Goal: Task Accomplishment & Management: Manage account settings

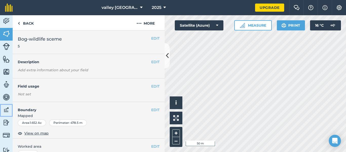
click at [1, 114] on link "Data" at bounding box center [6, 110] width 13 height 13
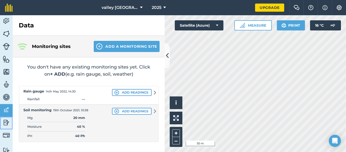
click at [3, 119] on img at bounding box center [6, 123] width 7 height 8
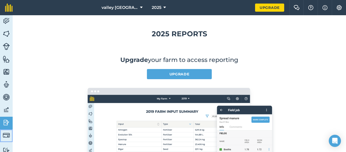
click at [5, 135] on img at bounding box center [6, 135] width 7 height 7
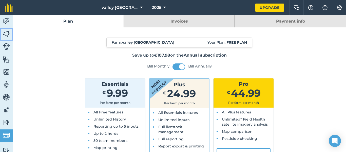
click at [7, 33] on img at bounding box center [6, 34] width 7 height 8
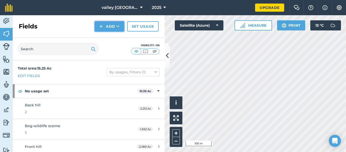
click at [106, 28] on button "Add" at bounding box center [109, 26] width 29 height 10
click at [111, 39] on link "Draw" at bounding box center [110, 37] width 28 height 11
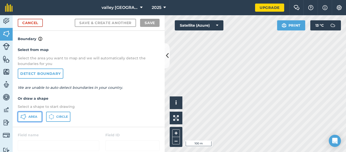
click at [34, 117] on span "Area" at bounding box center [32, 117] width 9 height 4
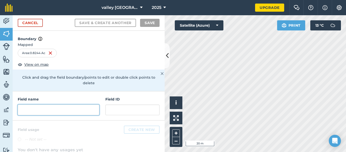
click at [62, 104] on input "text" at bounding box center [59, 109] width 82 height 11
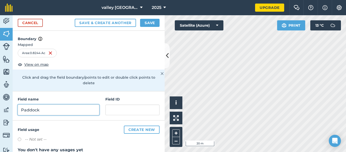
type input "Paddock"
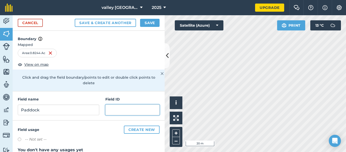
click at [114, 104] on input "text" at bounding box center [132, 109] width 54 height 11
click at [124, 104] on input "text" at bounding box center [132, 109] width 54 height 11
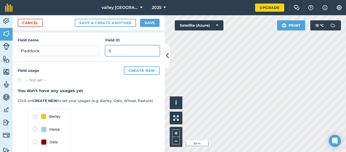
scroll to position [60, 0]
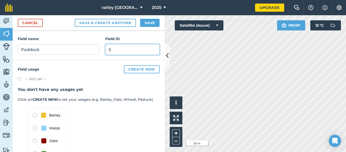
type input "5"
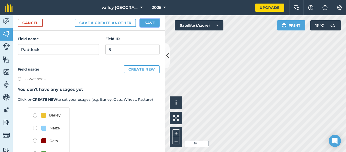
click at [149, 25] on button "Save" at bounding box center [150, 23] width 20 height 8
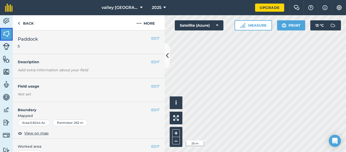
click at [6, 34] on img at bounding box center [6, 34] width 7 height 8
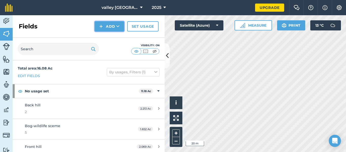
click at [107, 24] on button "Add" at bounding box center [109, 26] width 29 height 10
click at [108, 34] on link "Draw" at bounding box center [110, 37] width 28 height 11
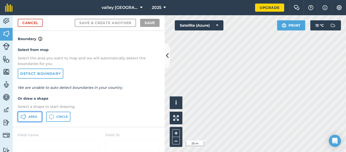
click at [32, 117] on span "Area" at bounding box center [32, 117] width 9 height 4
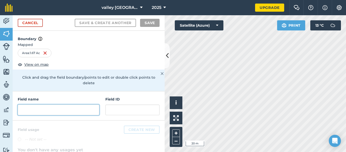
click at [76, 107] on input "text" at bounding box center [59, 109] width 82 height 11
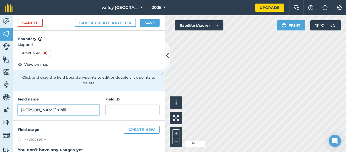
type input "[PERSON_NAME]'s hill"
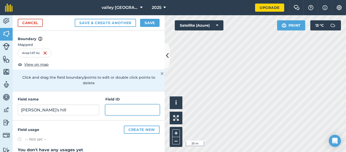
click at [117, 104] on input "text" at bounding box center [132, 109] width 54 height 11
type input "6"
click at [75, 19] on button "Save & Create Another" at bounding box center [105, 23] width 61 height 8
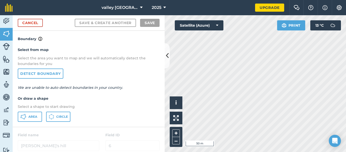
click at [244, 4] on div "valley [GEOGRAPHIC_DATA] 2025 Upgrade Farm Chat Help Info Settings Map printing…" at bounding box center [173, 76] width 346 height 152
click at [37, 22] on link "Cancel" at bounding box center [30, 23] width 25 height 8
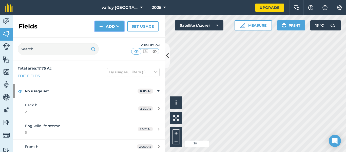
click at [113, 25] on button "Add" at bounding box center [109, 26] width 29 height 10
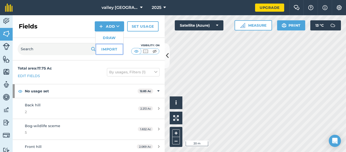
click at [108, 48] on link "Import" at bounding box center [110, 49] width 28 height 11
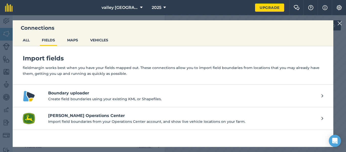
click at [343, 22] on div at bounding box center [341, 23] width 6 height 6
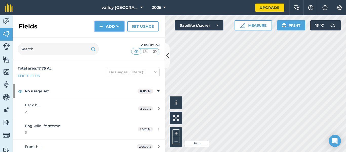
click at [108, 28] on button "Add" at bounding box center [109, 26] width 29 height 10
click at [108, 40] on link "Draw" at bounding box center [110, 37] width 28 height 11
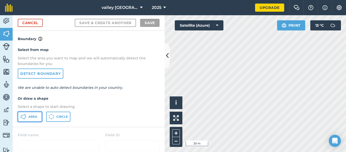
click at [32, 115] on span "Area" at bounding box center [32, 117] width 9 height 4
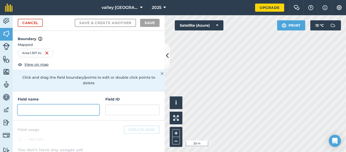
click at [60, 104] on input "text" at bounding box center [59, 109] width 82 height 11
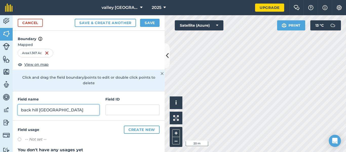
type input "back hill [GEOGRAPHIC_DATA]"
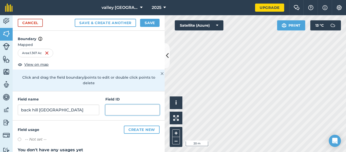
click at [119, 104] on input "text" at bounding box center [132, 109] width 54 height 11
type input "7"
click at [75, 19] on button "Save & Create Another" at bounding box center [105, 23] width 61 height 8
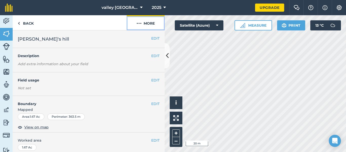
click at [145, 22] on button "More" at bounding box center [146, 22] width 38 height 15
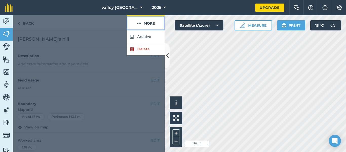
click at [137, 22] on img at bounding box center [139, 23] width 5 height 6
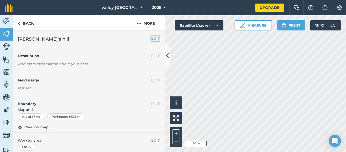
click at [152, 40] on button "EDIT" at bounding box center [155, 38] width 8 height 6
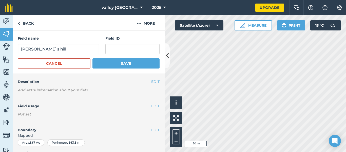
scroll to position [0, 0]
click at [140, 50] on input "text" at bounding box center [132, 48] width 54 height 11
click at [125, 51] on input "text" at bounding box center [132, 48] width 54 height 11
type input "7"
click at [93, 58] on button "Save" at bounding box center [126, 63] width 67 height 10
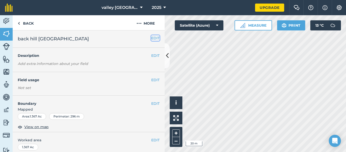
click at [155, 39] on button "EDIT" at bounding box center [155, 38] width 8 height 6
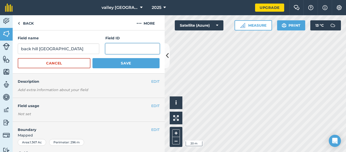
click at [138, 49] on input "text" at bounding box center [132, 48] width 54 height 11
type input "8"
click at [93, 58] on button "Save" at bounding box center [126, 63] width 67 height 10
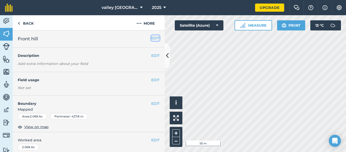
click at [154, 36] on button "EDIT" at bounding box center [155, 38] width 8 height 6
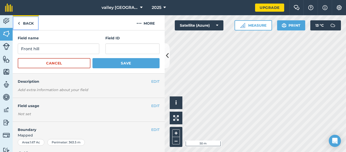
click at [29, 21] on link "Back" at bounding box center [26, 22] width 26 height 15
click at [25, 24] on link "Back" at bounding box center [26, 22] width 26 height 15
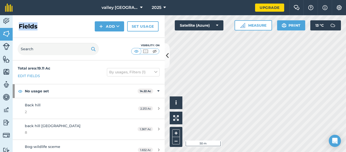
click at [25, 24] on h2 "Fields" at bounding box center [28, 26] width 19 height 8
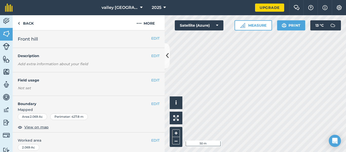
click at [219, 30] on div "Click to start drawing i © 2025 TomTom, Microsoft 50 m + – Satellite (Azure) Me…" at bounding box center [255, 83] width 181 height 137
click at [158, 39] on button "EDIT" at bounding box center [155, 38] width 8 height 6
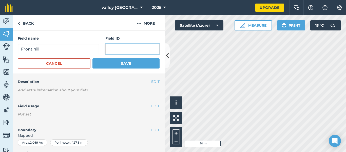
click at [150, 46] on input "text" at bounding box center [132, 49] width 54 height 11
type input "3"
click at [93, 58] on button "Save" at bounding box center [126, 63] width 67 height 10
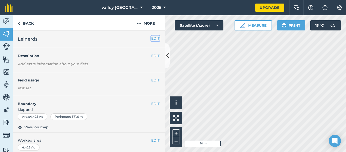
click at [155, 40] on button "EDIT" at bounding box center [155, 38] width 8 height 6
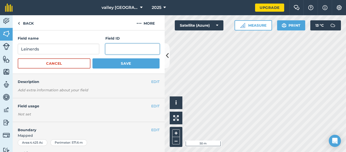
click at [146, 46] on input "text" at bounding box center [132, 49] width 54 height 11
type input "4"
click at [93, 58] on button "Save" at bounding box center [126, 63] width 67 height 10
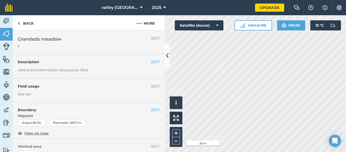
click at [308, 152] on html "valley [GEOGRAPHIC_DATA] 2025 Upgrade Farm Chat Help Info Settings Map printing…" at bounding box center [173, 76] width 346 height 152
click at [154, 39] on button "EDIT" at bounding box center [155, 38] width 8 height 6
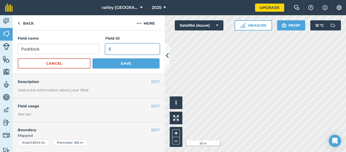
click at [132, 49] on input "5" at bounding box center [132, 49] width 54 height 11
type input "6"
click at [93, 58] on button "Save" at bounding box center [126, 63] width 67 height 10
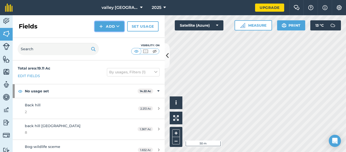
click at [107, 26] on button "Add" at bounding box center [109, 26] width 29 height 10
click at [110, 37] on link "Draw" at bounding box center [110, 37] width 28 height 11
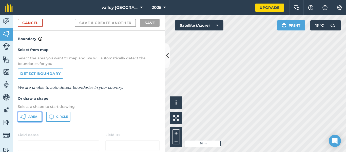
click at [31, 120] on button "Area" at bounding box center [30, 117] width 24 height 10
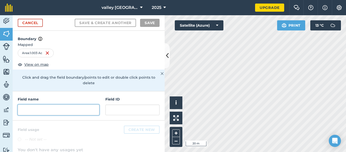
click at [53, 104] on input "text" at bounding box center [59, 109] width 82 height 11
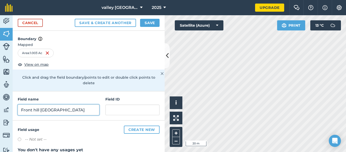
type input "Front hill [GEOGRAPHIC_DATA]"
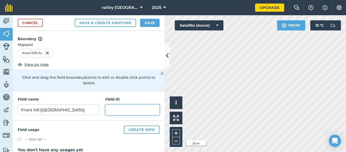
click at [109, 106] on input "text" at bounding box center [132, 109] width 54 height 11
type input "9"
click at [75, 19] on button "Save & Create Another" at bounding box center [105, 23] width 61 height 8
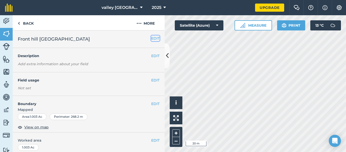
click at [154, 38] on button "EDIT" at bounding box center [155, 38] width 8 height 6
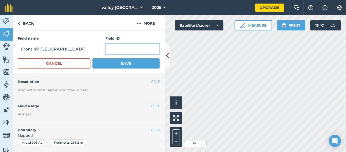
click at [140, 51] on input "text" at bounding box center [132, 49] width 54 height 11
type input "9"
click at [93, 58] on button "Save" at bounding box center [126, 63] width 67 height 10
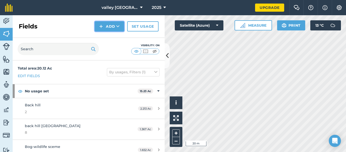
click at [108, 27] on button "Add" at bounding box center [109, 26] width 29 height 10
click at [106, 38] on link "Draw" at bounding box center [110, 37] width 28 height 11
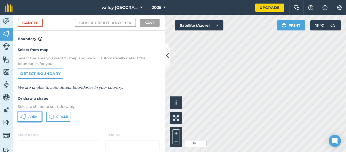
click at [32, 117] on span "Area" at bounding box center [32, 117] width 9 height 4
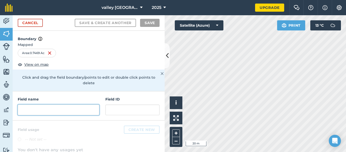
click at [67, 105] on input "text" at bounding box center [59, 109] width 82 height 11
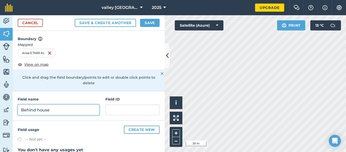
type input "Behind house"
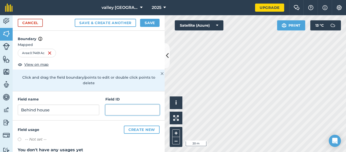
click at [133, 106] on input "text" at bounding box center [132, 109] width 54 height 11
type input "10"
click at [75, 19] on button "Save & Create Another" at bounding box center [105, 23] width 61 height 8
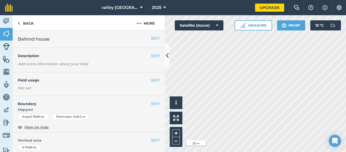
click at [151, 39] on h2 "Behind house" at bounding box center [85, 38] width 134 height 7
click at [152, 39] on button "EDIT" at bounding box center [155, 38] width 8 height 6
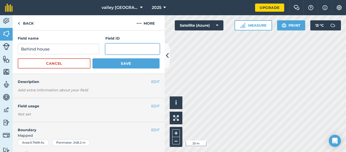
click at [142, 54] on input "text" at bounding box center [132, 49] width 54 height 11
type input "10"
click at [93, 58] on button "Save" at bounding box center [126, 63] width 67 height 10
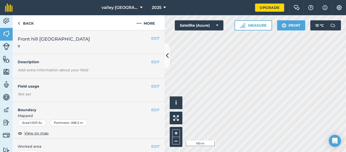
click at [204, 152] on html "valley [GEOGRAPHIC_DATA] 2025 Upgrade Farm Chat Help Info Settings Map printing…" at bounding box center [173, 76] width 346 height 152
click at [228, 152] on html "valley [GEOGRAPHIC_DATA] 2025 Upgrade Farm Chat Help Info Settings Map printing…" at bounding box center [173, 76] width 346 height 152
click at [291, 152] on html "valley [GEOGRAPHIC_DATA] 2025 Upgrade Farm Chat Help Info Settings Map printing…" at bounding box center [173, 76] width 346 height 152
click at [21, 22] on link "Back" at bounding box center [26, 22] width 26 height 15
click at [14, 22] on link "Back" at bounding box center [26, 22] width 26 height 15
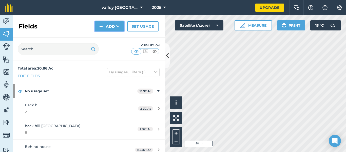
click at [101, 30] on button "Add" at bounding box center [109, 26] width 29 height 10
click at [106, 38] on link "Draw" at bounding box center [110, 37] width 28 height 11
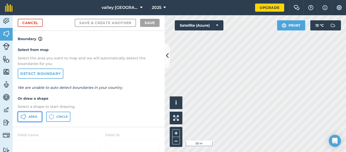
click at [23, 113] on button "Area" at bounding box center [30, 117] width 24 height 10
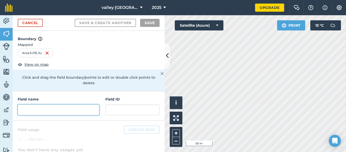
click at [63, 105] on input "text" at bounding box center [59, 109] width 82 height 11
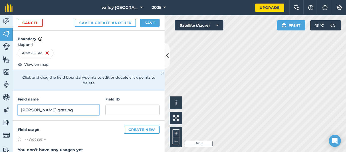
type input "[PERSON_NAME] grazing"
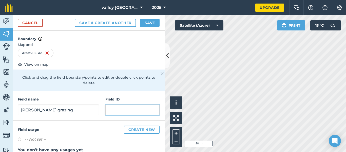
click at [121, 104] on input "text" at bounding box center [132, 109] width 54 height 11
type input "11"
click at [75, 19] on button "Save & Create Another" at bounding box center [105, 23] width 61 height 8
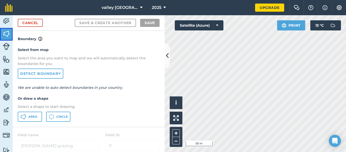
click at [1, 33] on link "Fields" at bounding box center [6, 34] width 13 height 13
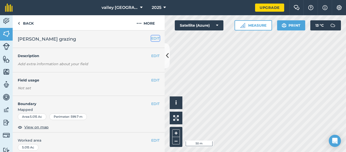
click at [154, 38] on button "EDIT" at bounding box center [155, 38] width 8 height 6
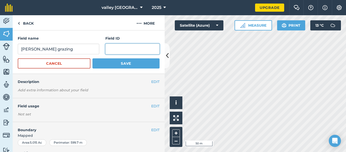
click at [151, 47] on input "text" at bounding box center [132, 49] width 54 height 11
type input "11"
click at [93, 58] on button "Save" at bounding box center [126, 63] width 67 height 10
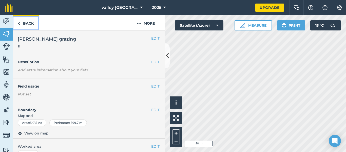
click at [24, 20] on link "Back" at bounding box center [26, 22] width 26 height 15
click at [21, 22] on link "Back" at bounding box center [26, 22] width 26 height 15
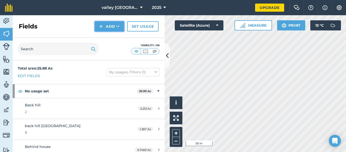
click at [99, 26] on button "Add" at bounding box center [109, 26] width 29 height 10
click at [107, 39] on link "Draw" at bounding box center [110, 37] width 28 height 11
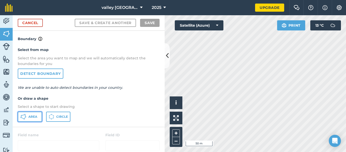
click at [33, 118] on button "Area" at bounding box center [30, 117] width 24 height 10
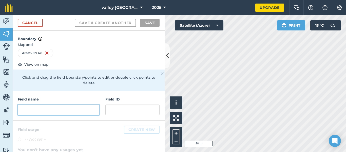
click at [60, 104] on input "text" at bounding box center [59, 109] width 82 height 11
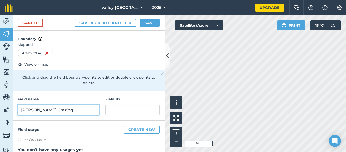
type input "[PERSON_NAME] Grazing"
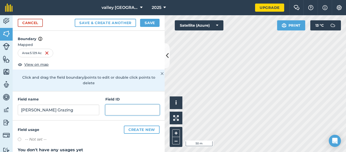
click at [120, 105] on input "text" at bounding box center [132, 109] width 54 height 11
type input "12"
click at [75, 19] on button "Save & Create Another" at bounding box center [105, 23] width 61 height 8
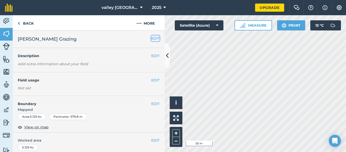
click at [154, 38] on button "EDIT" at bounding box center [155, 38] width 8 height 6
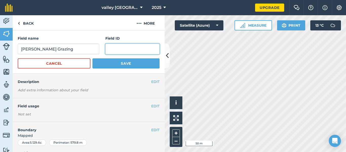
click at [148, 47] on input "text" at bounding box center [132, 49] width 54 height 11
type input "12"
click at [93, 58] on button "Save" at bounding box center [126, 63] width 67 height 10
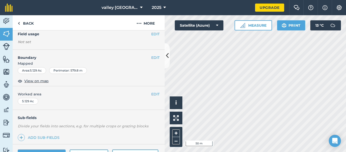
scroll to position [92, 0]
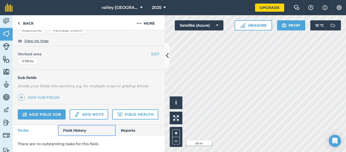
click at [81, 132] on link "Field History" at bounding box center [87, 130] width 58 height 11
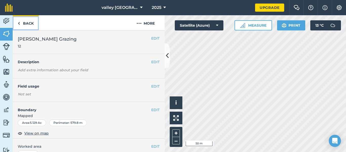
click at [20, 24] on img at bounding box center [19, 23] width 2 height 6
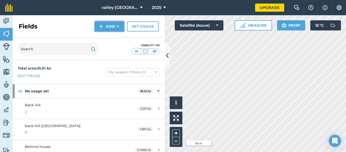
click at [103, 25] on img at bounding box center [101, 26] width 4 height 6
click at [107, 39] on link "Draw" at bounding box center [110, 37] width 28 height 11
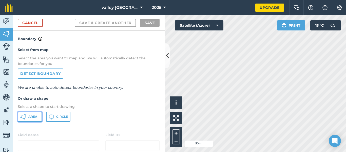
click at [31, 119] on button "Area" at bounding box center [30, 117] width 24 height 10
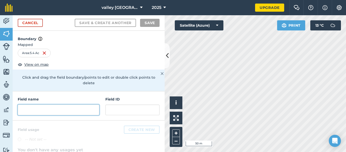
click at [93, 104] on input "text" at bounding box center [59, 109] width 82 height 11
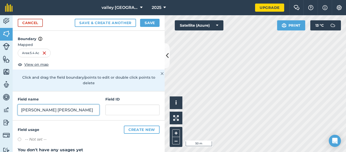
type input "[PERSON_NAME] [PERSON_NAME]"
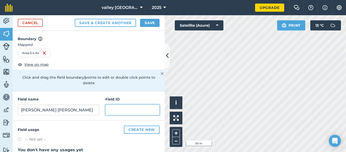
click at [137, 105] on input "text" at bounding box center [132, 109] width 54 height 11
type input "13"
click at [75, 19] on button "Save & Create Another" at bounding box center [105, 23] width 61 height 8
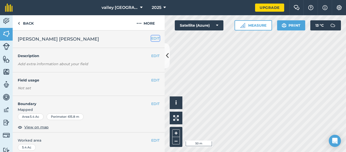
click at [154, 38] on button "EDIT" at bounding box center [155, 38] width 8 height 6
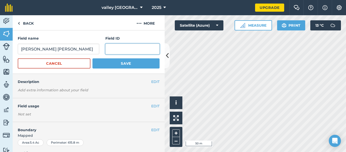
click at [146, 48] on input "text" at bounding box center [132, 49] width 54 height 11
type input "13"
click at [93, 58] on button "Save" at bounding box center [126, 63] width 67 height 10
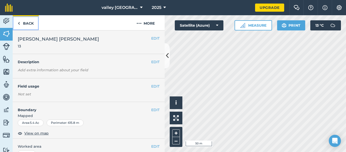
click at [24, 26] on link "Back" at bounding box center [26, 22] width 26 height 15
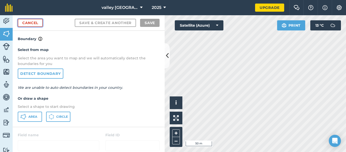
click at [36, 22] on link "Cancel" at bounding box center [30, 23] width 25 height 8
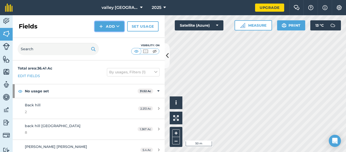
click at [112, 26] on button "Add" at bounding box center [109, 26] width 29 height 10
click at [111, 39] on link "Draw" at bounding box center [110, 37] width 28 height 11
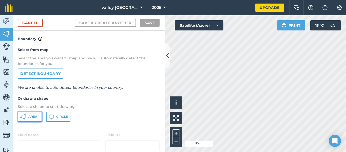
click at [33, 113] on button "Area" at bounding box center [30, 117] width 24 height 10
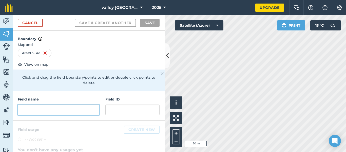
click at [84, 104] on input "text" at bounding box center [59, 109] width 82 height 11
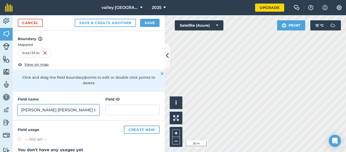
type input "[PERSON_NAME] [PERSON_NAME] top"
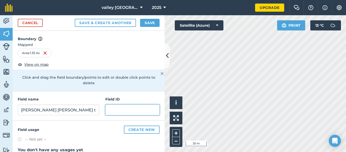
click at [132, 107] on input "text" at bounding box center [132, 109] width 54 height 11
type input "1"
type input "14"
click at [75, 19] on button "Save & Create Another" at bounding box center [105, 23] width 61 height 8
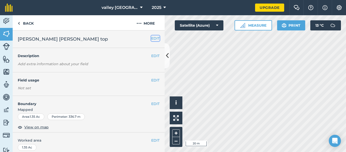
click at [154, 39] on button "EDIT" at bounding box center [155, 38] width 8 height 6
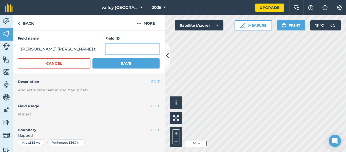
click at [137, 52] on input "text" at bounding box center [132, 49] width 54 height 11
type input "14"
click at [93, 58] on button "Save" at bounding box center [126, 63] width 67 height 10
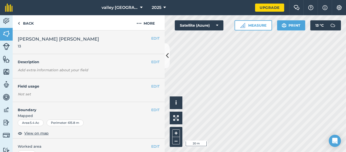
click at [202, 0] on html "valley [GEOGRAPHIC_DATA] 2025 Upgrade Farm Chat Help Info Settings Map printing…" at bounding box center [173, 76] width 346 height 152
click at [149, 104] on div "Activity Fields Livestock Features Maps Team Vehicles Data Reporting Billing Tu…" at bounding box center [173, 83] width 346 height 137
click at [253, 11] on div "valley [GEOGRAPHIC_DATA] 2025 Upgrade Farm Chat Help Info Settings Map printing…" at bounding box center [173, 76] width 346 height 152
click at [18, 25] on img at bounding box center [19, 23] width 2 height 6
click at [22, 23] on link "Back" at bounding box center [26, 22] width 26 height 15
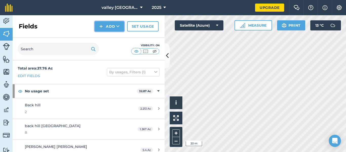
click at [97, 27] on button "Add" at bounding box center [109, 26] width 29 height 10
click at [111, 39] on link "Draw" at bounding box center [110, 37] width 28 height 11
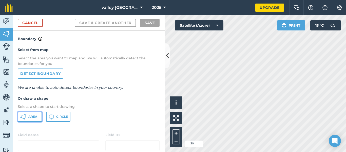
click at [24, 118] on icon at bounding box center [23, 117] width 6 height 6
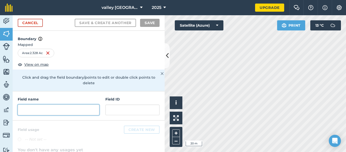
click at [73, 104] on input "text" at bounding box center [59, 109] width 82 height 11
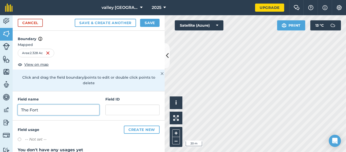
type input "The Fort"
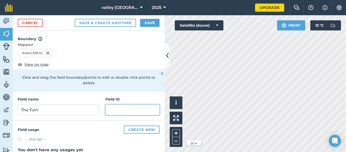
click at [119, 105] on input "text" at bounding box center [132, 109] width 54 height 11
type input "15"
click at [75, 19] on button "Save & Create Another" at bounding box center [105, 23] width 61 height 8
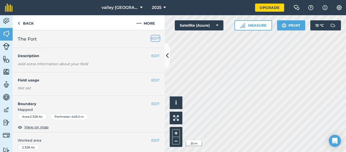
click at [158, 39] on button "EDIT" at bounding box center [155, 38] width 8 height 6
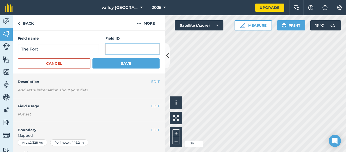
click at [145, 49] on input "text" at bounding box center [132, 49] width 54 height 11
type input "15"
click at [93, 58] on button "Save" at bounding box center [126, 63] width 67 height 10
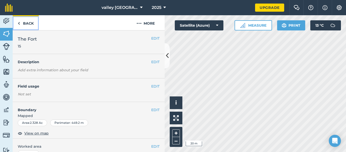
click at [17, 23] on link "Back" at bounding box center [26, 22] width 26 height 15
click at [20, 23] on img at bounding box center [19, 23] width 2 height 6
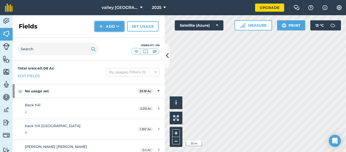
click at [105, 29] on button "Add" at bounding box center [109, 26] width 29 height 10
click at [107, 39] on link "Draw" at bounding box center [110, 37] width 28 height 11
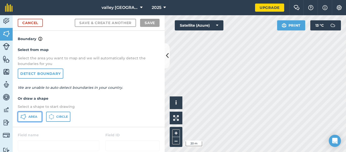
click at [32, 115] on span "Area" at bounding box center [32, 117] width 9 height 4
click at [278, 30] on button "Print" at bounding box center [291, 25] width 28 height 10
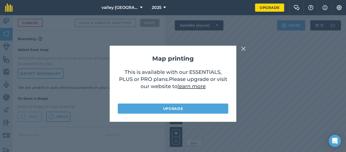
click at [245, 47] on img at bounding box center [243, 49] width 5 height 6
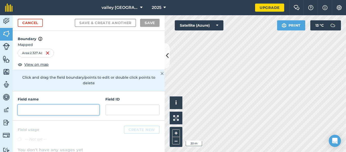
click at [76, 106] on input "text" at bounding box center [59, 109] width 82 height 11
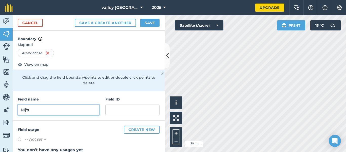
type input "Mj's"
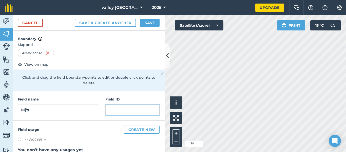
click at [119, 107] on input "text" at bounding box center [132, 109] width 54 height 11
type input "16"
click at [75, 19] on button "Save & Create Another" at bounding box center [105, 23] width 61 height 8
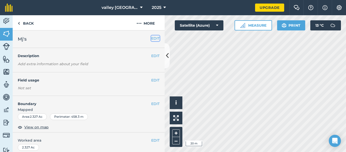
click at [152, 37] on button "EDIT" at bounding box center [155, 38] width 8 height 6
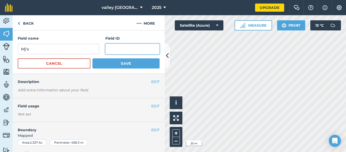
click at [139, 51] on input "text" at bounding box center [132, 49] width 54 height 11
type input "16"
click at [93, 58] on button "Save" at bounding box center [126, 63] width 67 height 10
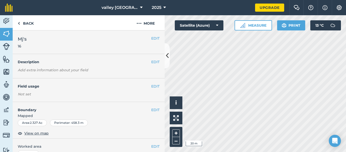
click at [154, 108] on div "Activity Fields Livestock Features Maps Team Vehicles Data Reporting Billing Tu…" at bounding box center [173, 83] width 346 height 137
click at [19, 23] on img at bounding box center [19, 23] width 2 height 6
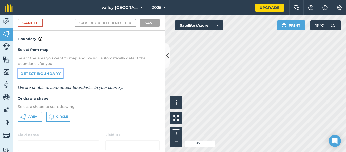
click at [35, 74] on link "Detect boundary" at bounding box center [41, 73] width 46 height 10
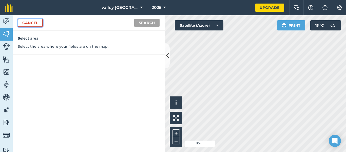
click at [25, 23] on link "Cancel" at bounding box center [30, 23] width 25 height 8
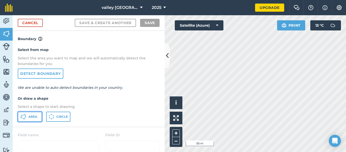
click at [31, 116] on span "Area" at bounding box center [32, 117] width 9 height 4
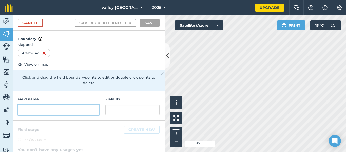
click at [80, 104] on input "text" at bounding box center [59, 109] width 82 height 11
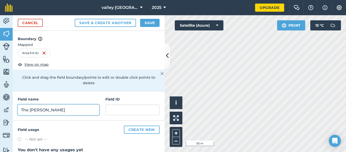
type input "The [PERSON_NAME]"
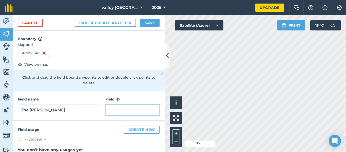
click at [121, 104] on input "text" at bounding box center [132, 109] width 54 height 11
type input "17"
click at [75, 19] on button "Save & Create Another" at bounding box center [105, 23] width 61 height 8
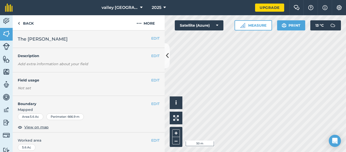
click at [150, 38] on h2 "The [PERSON_NAME]" at bounding box center [85, 38] width 134 height 7
click at [153, 39] on button "EDIT" at bounding box center [155, 38] width 8 height 6
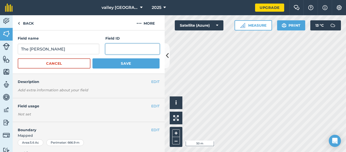
click at [147, 49] on input "text" at bounding box center [132, 49] width 54 height 11
type input "17"
click at [93, 58] on button "Save" at bounding box center [126, 63] width 67 height 10
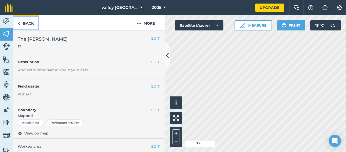
click at [20, 24] on img at bounding box center [19, 23] width 2 height 6
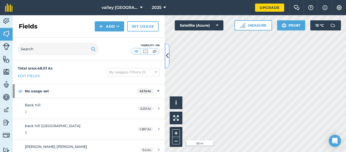
click at [167, 56] on icon at bounding box center [167, 55] width 3 height 9
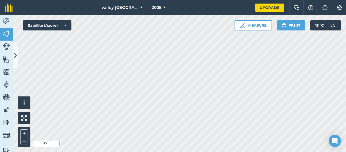
click at [286, 0] on html "valley [GEOGRAPHIC_DATA] 2025 Upgrade Farm Chat Help Info Settings Map printing…" at bounding box center [173, 76] width 346 height 152
click at [138, 14] on div "valley [GEOGRAPHIC_DATA] 2025 Upgrade Farm Chat Help Info Settings Map printing…" at bounding box center [173, 76] width 346 height 152
click at [8, 35] on img at bounding box center [6, 34] width 7 height 8
click at [6, 34] on img at bounding box center [6, 34] width 7 height 8
click at [16, 53] on icon at bounding box center [15, 55] width 3 height 9
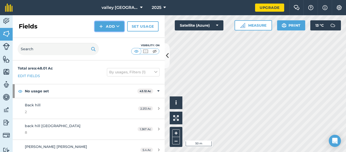
click at [109, 27] on button "Add" at bounding box center [109, 26] width 29 height 10
click at [107, 40] on link "Draw" at bounding box center [110, 37] width 28 height 11
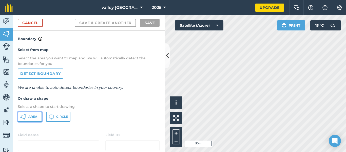
click at [32, 115] on span "Area" at bounding box center [32, 117] width 9 height 4
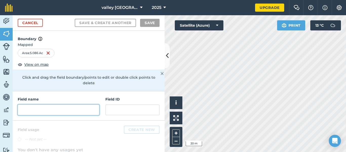
click at [84, 104] on input "text" at bounding box center [59, 109] width 82 height 11
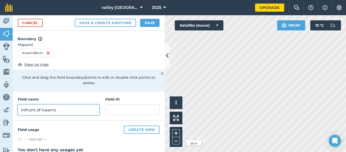
type input "Infront of Ivaan's"
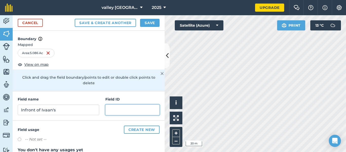
click at [126, 104] on input "text" at bounding box center [132, 109] width 54 height 11
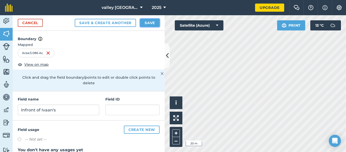
click at [151, 21] on button "Save" at bounding box center [150, 23] width 20 height 8
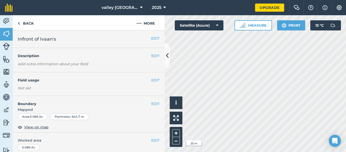
click at [227, 0] on html "valley [GEOGRAPHIC_DATA] 2025 Upgrade Farm Chat Help Info Settings Map printing…" at bounding box center [173, 76] width 346 height 152
click at [18, 24] on img at bounding box center [19, 23] width 2 height 6
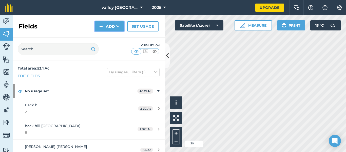
click at [109, 23] on button "Add" at bounding box center [109, 26] width 29 height 10
click at [108, 37] on link "Draw" at bounding box center [110, 37] width 28 height 11
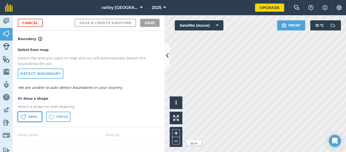
click at [32, 118] on span "Area" at bounding box center [32, 117] width 9 height 4
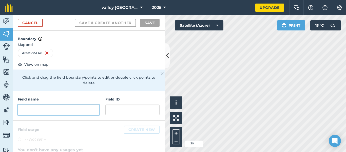
click at [78, 104] on input "text" at bounding box center [59, 109] width 82 height 11
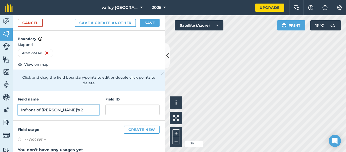
click at [45, 104] on input "Infront of [PERSON_NAME]'s 2" at bounding box center [59, 109] width 82 height 11
type input "Infront of Ivaan's 2"
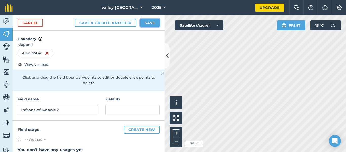
click at [150, 21] on button "Save" at bounding box center [150, 23] width 20 height 8
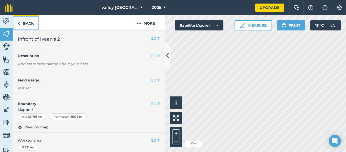
click at [20, 24] on link "Back" at bounding box center [26, 22] width 26 height 15
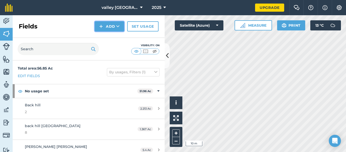
click at [102, 26] on img at bounding box center [101, 26] width 4 height 6
click at [108, 39] on link "Draw" at bounding box center [110, 37] width 28 height 11
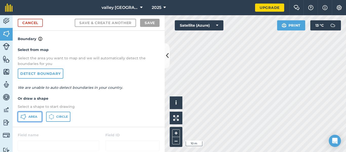
click at [33, 117] on span "Area" at bounding box center [32, 117] width 9 height 4
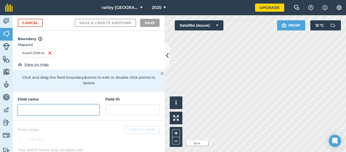
click at [92, 104] on input "text" at bounding box center [59, 109] width 82 height 11
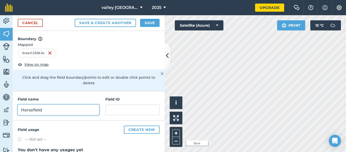
type input "Horsefield"
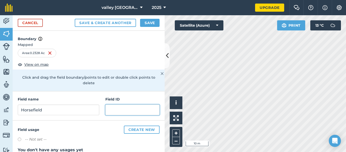
click at [114, 105] on input "text" at bounding box center [132, 109] width 54 height 11
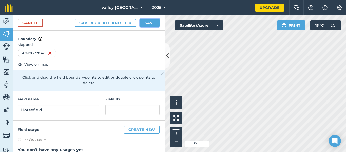
click at [152, 19] on button "Save" at bounding box center [150, 23] width 20 height 8
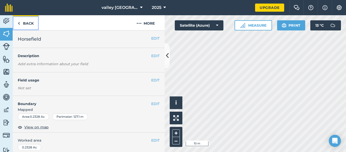
click at [18, 24] on img at bounding box center [19, 23] width 2 height 6
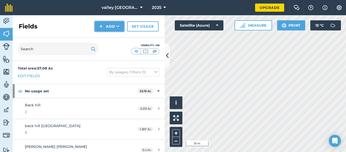
click at [105, 25] on button "Add" at bounding box center [109, 26] width 29 height 10
click at [106, 36] on link "Draw" at bounding box center [110, 37] width 28 height 11
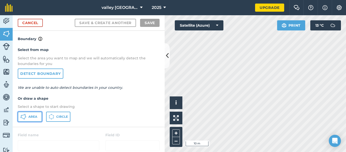
click at [36, 115] on span "Area" at bounding box center [32, 117] width 9 height 4
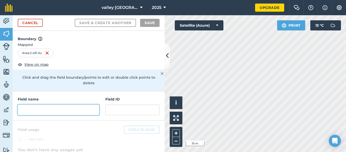
click at [52, 104] on input "text" at bounding box center [59, 109] width 82 height 11
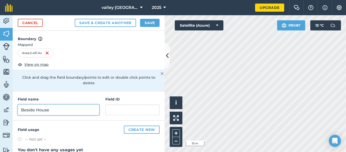
type input "Beside House"
click at [75, 19] on button "Save & Create Another" at bounding box center [105, 23] width 61 height 8
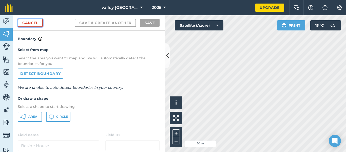
click at [33, 24] on link "Cancel" at bounding box center [30, 23] width 25 height 8
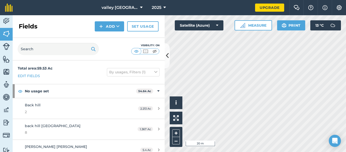
click at [93, 21] on div "Fields Add Set usage" at bounding box center [89, 26] width 152 height 23
click at [101, 26] on img at bounding box center [101, 26] width 4 height 6
click at [107, 38] on link "Draw" at bounding box center [110, 37] width 28 height 11
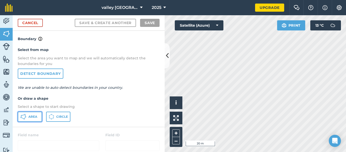
click at [29, 117] on span "Area" at bounding box center [32, 117] width 9 height 4
click at [219, 152] on html "valley [GEOGRAPHIC_DATA] 2025 Upgrade Farm Chat Help Info Settings Map printing…" at bounding box center [173, 76] width 346 height 152
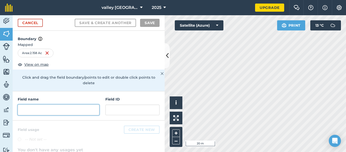
click at [61, 106] on input "text" at bounding box center [59, 109] width 82 height 11
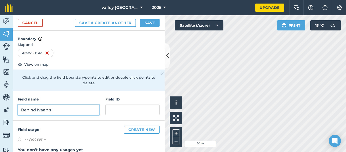
drag, startPoint x: 63, startPoint y: 109, endPoint x: 20, endPoint y: 107, distance: 42.6
click at [20, 107] on input "Behind Ivaan's" at bounding box center [59, 109] width 82 height 11
type input "Behind Ivaan's"
click at [75, 19] on button "Save & Create Another" at bounding box center [105, 23] width 61 height 8
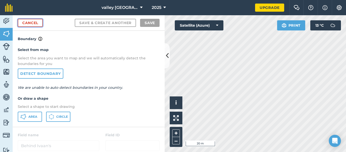
click at [37, 23] on link "Cancel" at bounding box center [30, 23] width 25 height 8
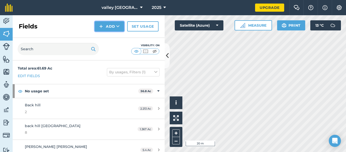
click at [111, 28] on button "Add" at bounding box center [109, 26] width 29 height 10
click at [108, 37] on link "Draw" at bounding box center [110, 37] width 28 height 11
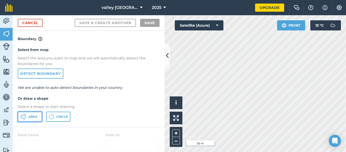
click at [32, 117] on span "Area" at bounding box center [32, 117] width 9 height 4
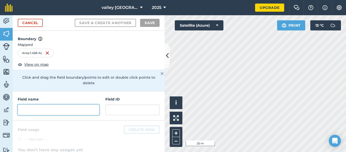
click at [55, 104] on input "text" at bounding box center [59, 109] width 82 height 11
paste input "Behind Ivaan's"
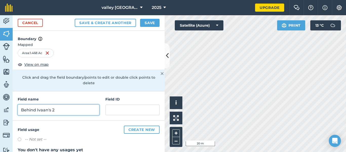
type input "Behind Ivaan's 2"
click at [75, 19] on button "Save & Create Another" at bounding box center [105, 23] width 61 height 8
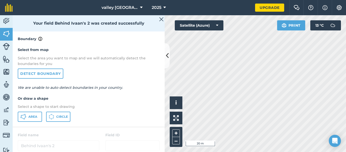
click at [275, 152] on html "valley [GEOGRAPHIC_DATA] 2025 Upgrade Farm Chat Help Info Settings Map printing…" at bounding box center [173, 76] width 346 height 152
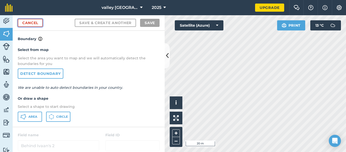
click at [36, 23] on link "Cancel" at bounding box center [30, 23] width 25 height 8
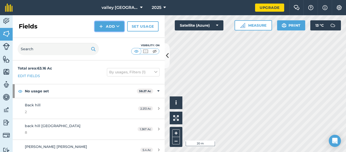
click at [105, 27] on button "Add" at bounding box center [109, 26] width 29 height 10
click at [108, 35] on link "Draw" at bounding box center [110, 37] width 28 height 11
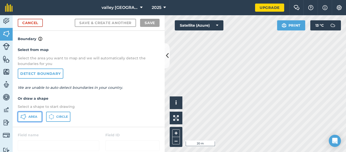
click at [21, 115] on icon at bounding box center [23, 117] width 6 height 6
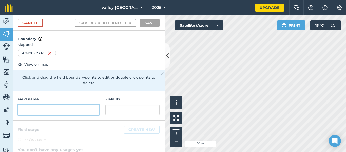
click at [77, 105] on input "text" at bounding box center [59, 109] width 82 height 11
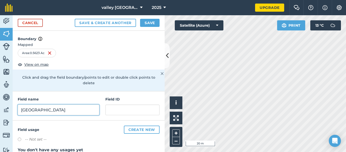
type input "[GEOGRAPHIC_DATA]"
click at [75, 19] on button "Save & Create Another" at bounding box center [105, 23] width 61 height 8
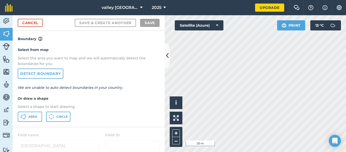
click at [199, 152] on html "valley [GEOGRAPHIC_DATA] 2025 Upgrade Farm Chat Help Info Settings Map printing…" at bounding box center [173, 76] width 346 height 152
click at [32, 117] on span "Area" at bounding box center [32, 117] width 9 height 4
click at [313, 20] on div "Click to start drawing i © 2025 TomTom, Microsoft 20 m + – Satellite (Azure) Pr…" at bounding box center [255, 83] width 181 height 137
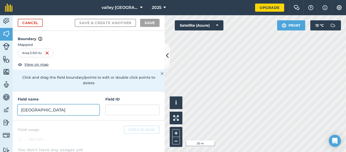
click at [73, 104] on input "[GEOGRAPHIC_DATA]" at bounding box center [59, 109] width 82 height 11
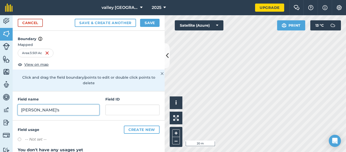
type input "[PERSON_NAME]'s"
click at [75, 19] on button "Save & Create Another" at bounding box center [105, 23] width 61 height 8
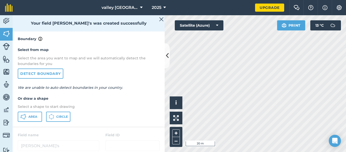
click at [65, 102] on div "Activity Fields Livestock Features Maps Team Vehicles Data Reporting Billing Tu…" at bounding box center [173, 83] width 346 height 137
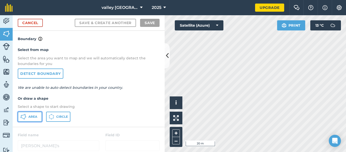
click at [36, 117] on span "Area" at bounding box center [32, 117] width 9 height 4
click at [177, 121] on div "Click to start drawing i © 2025 TomTom, Microsoft 20 m + – Satellite (Azure) Pr…" at bounding box center [255, 83] width 181 height 137
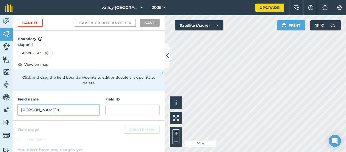
click at [43, 104] on input "[PERSON_NAME]'s" at bounding box center [59, 109] width 82 height 11
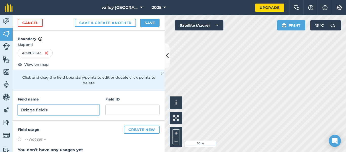
type input "Bridge field's"
click at [75, 19] on button "Save & Create Another" at bounding box center [105, 23] width 61 height 8
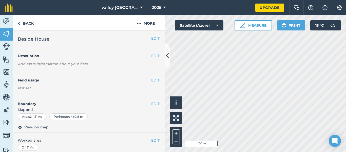
click at [218, 21] on div "Click to start drawing i © 2025 TomTom, Microsoft 100 m + – Satellite (Azure) M…" at bounding box center [255, 83] width 181 height 137
click at [16, 24] on link "Back" at bounding box center [26, 22] width 26 height 15
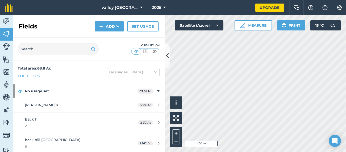
click at [135, 129] on div "Activity Fields Livestock Features Maps Team Vehicles Data Reporting Billing Tu…" at bounding box center [173, 83] width 346 height 137
click at [213, 152] on html "valley [GEOGRAPHIC_DATA] 2025 Upgrade Farm Chat Help Info Settings Map printing…" at bounding box center [173, 76] width 346 height 152
click at [243, 152] on html "valley [GEOGRAPHIC_DATA] 2025 Upgrade Farm Chat Help Info Settings Map printing…" at bounding box center [173, 76] width 346 height 152
click at [279, 152] on html "valley [GEOGRAPHIC_DATA] 2025 Upgrade Farm Chat Help Info Settings Map printing…" at bounding box center [173, 76] width 346 height 152
click at [155, 152] on html "valley [GEOGRAPHIC_DATA] 2025 Upgrade Farm Chat Help Info Settings Map printing…" at bounding box center [173, 76] width 346 height 152
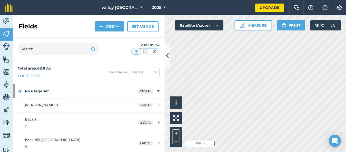
click at [251, 152] on html "valley [GEOGRAPHIC_DATA] 2025 Upgrade Farm Chat Help Info Settings Map printing…" at bounding box center [173, 76] width 346 height 152
click at [113, 26] on button "Add" at bounding box center [109, 26] width 29 height 10
click at [113, 36] on link "Draw" at bounding box center [110, 37] width 28 height 11
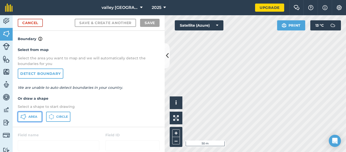
click at [37, 115] on span "Area" at bounding box center [32, 117] width 9 height 4
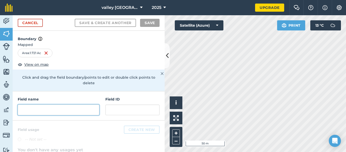
click at [57, 105] on input "text" at bounding box center [59, 109] width 82 height 11
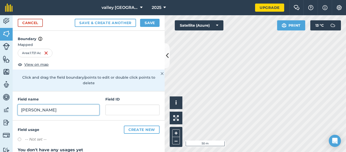
type input "[PERSON_NAME]"
click at [75, 19] on button "Save & Create Another" at bounding box center [105, 23] width 61 height 8
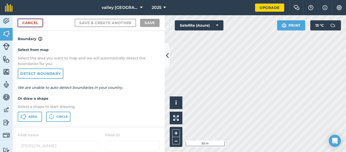
click at [22, 25] on link "Cancel" at bounding box center [30, 23] width 25 height 8
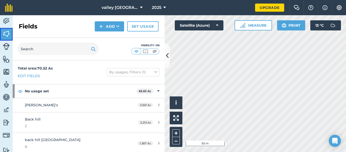
click at [2, 33] on link "Fields" at bounding box center [6, 34] width 13 height 13
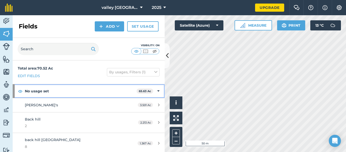
click at [158, 90] on icon at bounding box center [158, 91] width 2 height 6
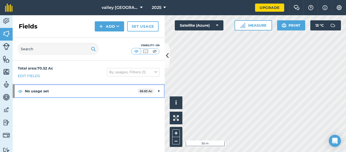
click at [158, 90] on div "No usage set 65.63 Ac" at bounding box center [89, 91] width 152 height 14
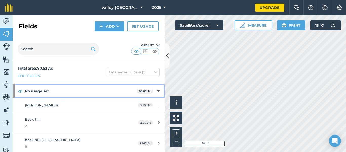
click at [158, 90] on icon at bounding box center [158, 91] width 2 height 6
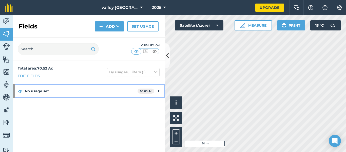
click at [158, 90] on div "No usage set 65.63 Ac" at bounding box center [89, 91] width 152 height 14
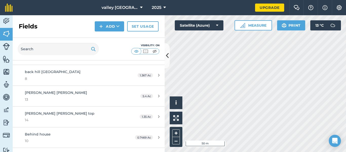
scroll to position [78, 0]
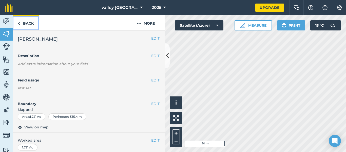
click at [18, 24] on img at bounding box center [19, 23] width 2 height 6
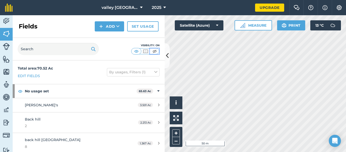
click at [154, 51] on img at bounding box center [155, 51] width 6 height 5
click at [145, 52] on img at bounding box center [145, 51] width 6 height 5
click at [138, 51] on img at bounding box center [136, 51] width 6 height 5
click at [144, 53] on img at bounding box center [145, 51] width 6 height 5
click at [139, 52] on img at bounding box center [136, 51] width 6 height 5
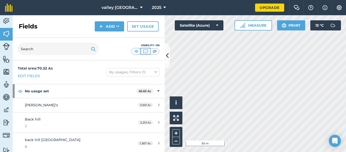
click at [144, 52] on img at bounding box center [145, 51] width 6 height 5
click at [136, 52] on img at bounding box center [136, 51] width 6 height 5
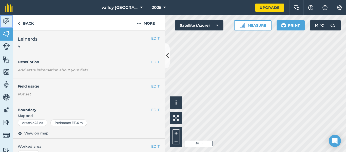
click at [11, 17] on link "Activity" at bounding box center [6, 21] width 13 height 13
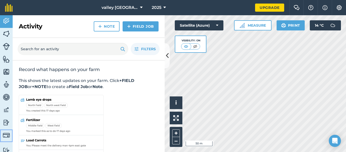
click at [4, 136] on img at bounding box center [6, 135] width 7 height 7
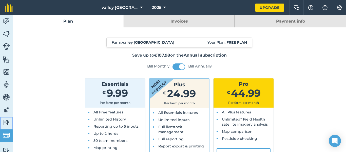
click at [3, 124] on img at bounding box center [6, 123] width 7 height 8
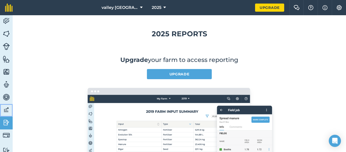
click at [3, 105] on link "Data" at bounding box center [6, 110] width 13 height 13
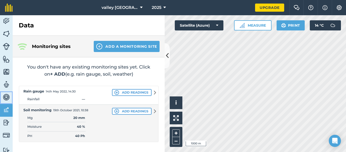
click at [2, 101] on link "Vehicles" at bounding box center [6, 97] width 13 height 13
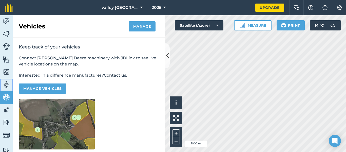
click at [2, 82] on link "Team" at bounding box center [6, 85] width 13 height 13
select select "MEMBER"
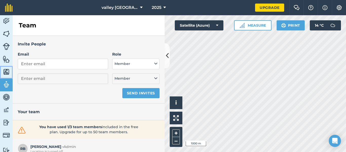
click at [5, 72] on img at bounding box center [6, 72] width 7 height 8
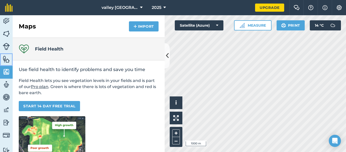
click at [4, 61] on img at bounding box center [6, 59] width 7 height 8
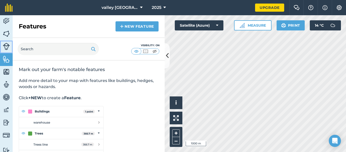
click at [1, 49] on link "Livestock" at bounding box center [6, 47] width 13 height 13
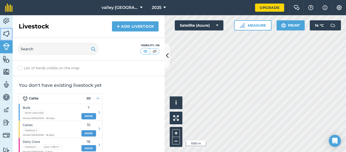
click at [3, 30] on img at bounding box center [6, 34] width 7 height 8
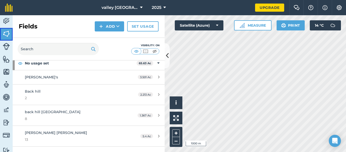
scroll to position [29, 0]
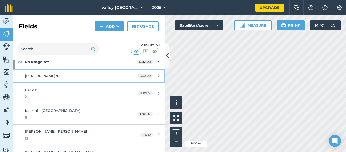
click at [149, 77] on span "3.501 Ac" at bounding box center [145, 76] width 15 height 4
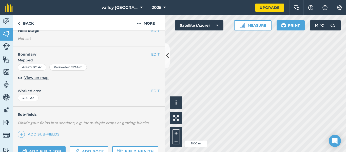
scroll to position [50, 0]
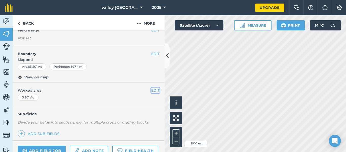
click at [153, 89] on button "EDIT" at bounding box center [155, 90] width 8 height 6
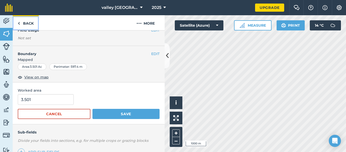
click at [20, 26] on img at bounding box center [19, 23] width 2 height 6
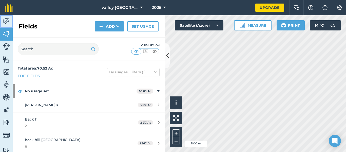
click at [0, 23] on link "Activity" at bounding box center [6, 21] width 13 height 13
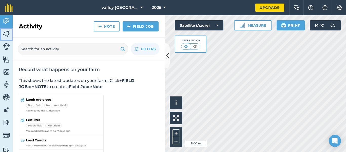
click at [9, 31] on img at bounding box center [6, 34] width 7 height 8
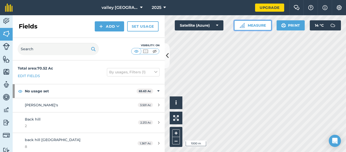
click at [244, 26] on img at bounding box center [242, 25] width 5 height 5
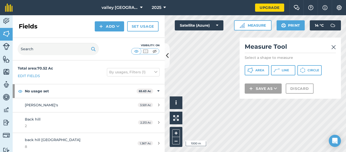
click at [335, 50] on link at bounding box center [334, 47] width 5 height 8
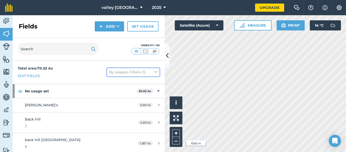
click at [130, 74] on button "By usages, Filters (1)" at bounding box center [133, 72] width 53 height 8
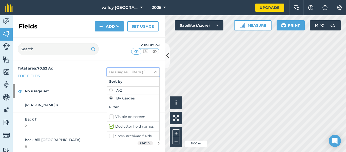
click at [129, 74] on button "By usages, Filters (1)" at bounding box center [133, 72] width 53 height 8
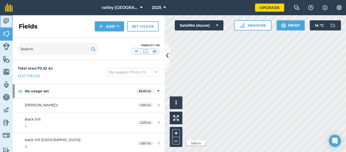
click at [3, 22] on img at bounding box center [6, 21] width 7 height 8
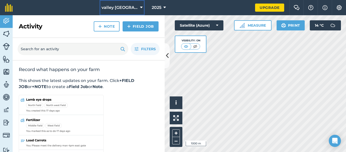
click at [125, 10] on span "valley [GEOGRAPHIC_DATA]" at bounding box center [120, 8] width 36 height 6
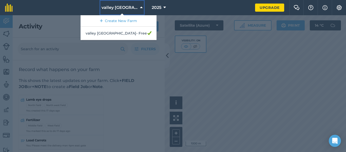
click at [125, 10] on span "valley [GEOGRAPHIC_DATA]" at bounding box center [120, 8] width 36 height 6
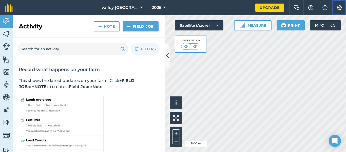
click at [343, 9] on button "Settings" at bounding box center [339, 7] width 14 height 15
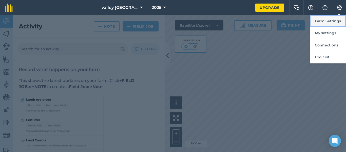
click at [336, 21] on button "Farm Settings" at bounding box center [328, 21] width 36 height 12
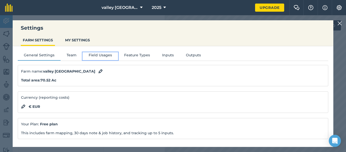
click at [94, 56] on button "Field Usages" at bounding box center [100, 56] width 35 height 8
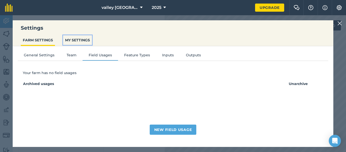
click at [70, 41] on button "MY SETTINGS" at bounding box center [77, 40] width 29 height 10
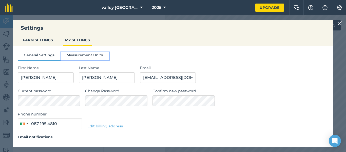
click at [73, 53] on button "Measurement Units" at bounding box center [85, 56] width 48 height 8
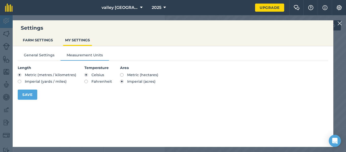
click at [123, 74] on label "Metric (hectares)" at bounding box center [139, 75] width 38 height 4
radio input "true"
radio input "false"
click at [31, 95] on button "Save" at bounding box center [28, 94] width 20 height 10
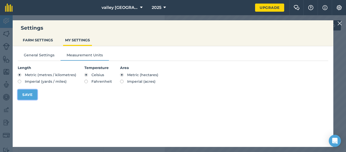
click at [33, 96] on button "Save" at bounding box center [28, 94] width 20 height 10
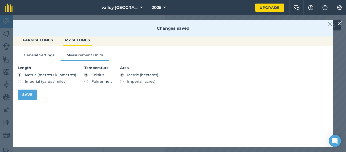
click at [331, 27] on img at bounding box center [330, 24] width 5 height 6
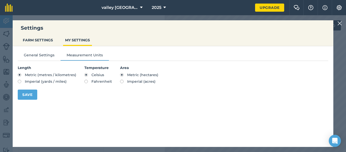
click at [343, 23] on div at bounding box center [341, 23] width 6 height 6
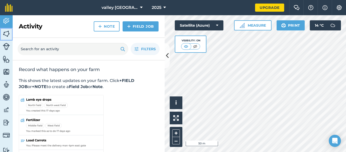
click at [4, 34] on img at bounding box center [6, 34] width 7 height 8
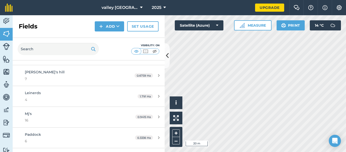
scroll to position [340, 0]
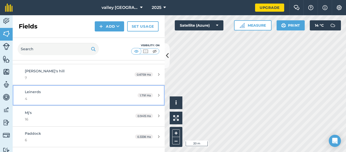
click at [149, 95] on span "1.791 Ha" at bounding box center [145, 95] width 15 height 4
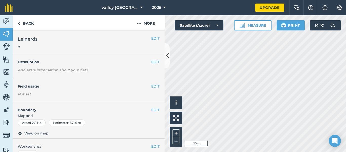
click at [149, 95] on div "Not set" at bounding box center [89, 93] width 142 height 5
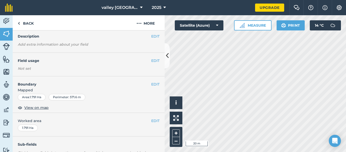
scroll to position [32, 0]
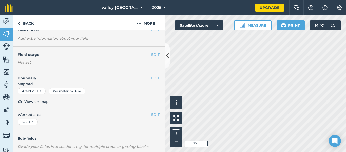
click at [36, 93] on div "Area : 1.791 Ha" at bounding box center [32, 91] width 28 height 7
click at [20, 22] on link "Back" at bounding box center [26, 22] width 26 height 15
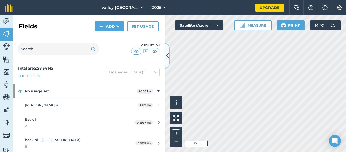
click at [166, 56] on icon at bounding box center [167, 55] width 3 height 9
